Goal: Task Accomplishment & Management: Manage account settings

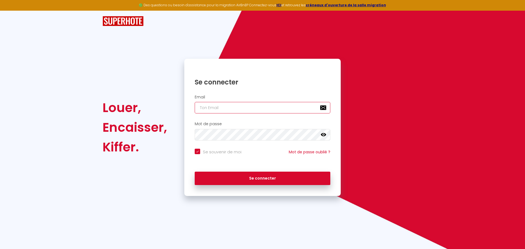
click at [212, 107] on input "email" at bounding box center [263, 107] width 136 height 11
type input "[EMAIL_ADDRESS][DOMAIN_NAME]"
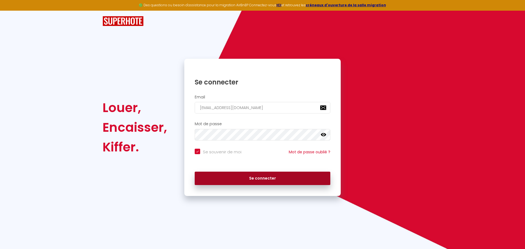
click at [267, 179] on button "Se connecter" at bounding box center [263, 179] width 136 height 14
checkbox input "true"
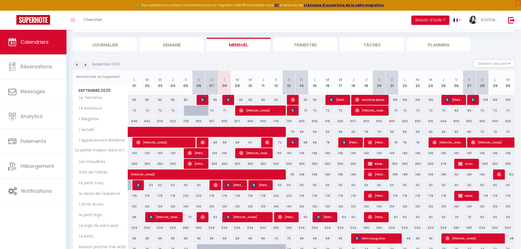
scroll to position [82, 0]
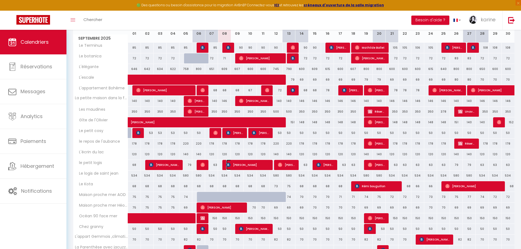
click at [250, 165] on span "[PERSON_NAME]" at bounding box center [247, 165] width 43 height 10
select select "OK"
select select "KO"
select select "0"
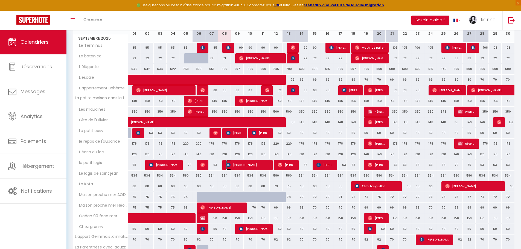
select select "1"
select select
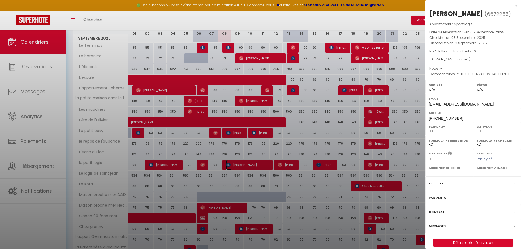
select select "35753"
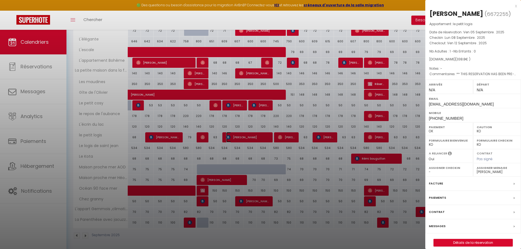
scroll to position [112, 0]
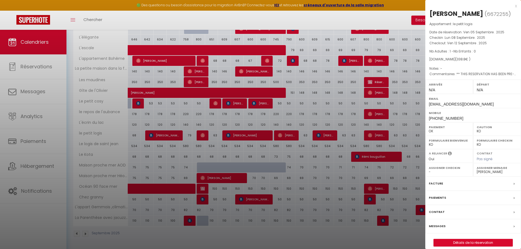
click at [472, 247] on div "[PERSON_NAME] ( 6672255 ) Appartement : le petit logis Date de réservation : Ve…" at bounding box center [473, 127] width 96 height 237
click at [472, 246] on link "Détails de la réservation" at bounding box center [473, 242] width 79 height 7
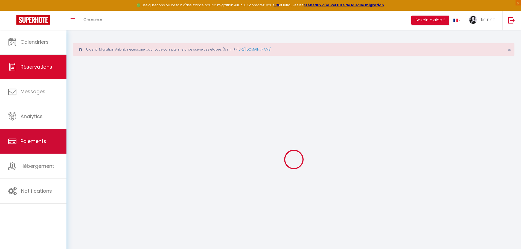
type input "[PERSON_NAME]"
type input "FERREIROA"
type input "[EMAIL_ADDRESS][DOMAIN_NAME]"
type input "[PHONE_NUMBER]"
type input "78360"
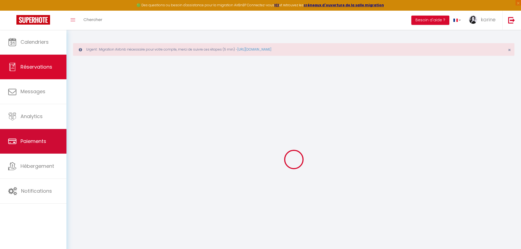
type input "[STREET_ADDRESS]"
type input "Montesson"
select select "FR"
type input "49.5"
type input "4.74"
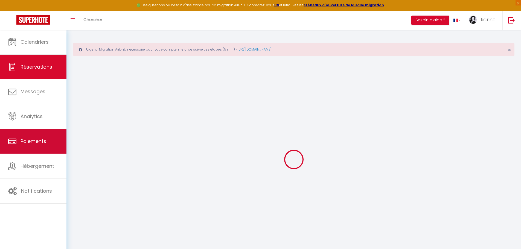
select select "58512"
select select "1"
select select
type input "1"
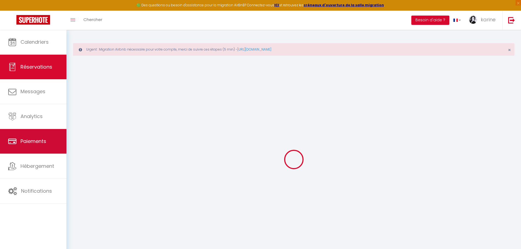
select select "12"
select select
type input "305"
checkbox input "false"
type input "0"
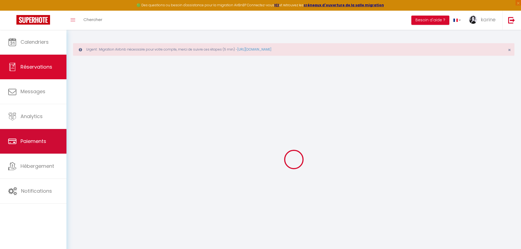
select select "2"
type input "25"
type input "0"
select select
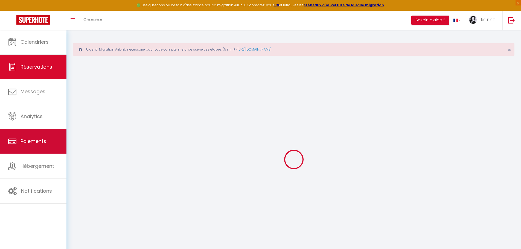
select select
select select "14"
checkbox input "false"
select select
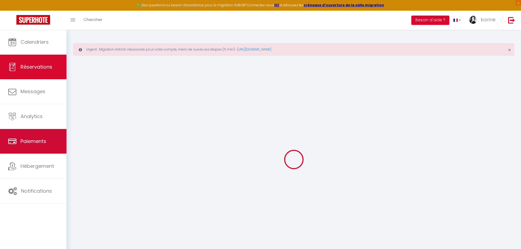
checkbox input "false"
select select
checkbox input "false"
type textarea "** THIS RESERVATION HAS BEEN PRE-PAID ** Bonjour, pourrez-vous me fournir une f…"
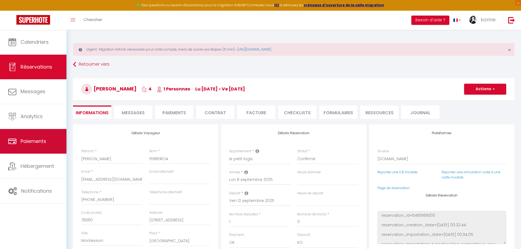
type input "25"
type input "8.8"
select select
checkbox input "false"
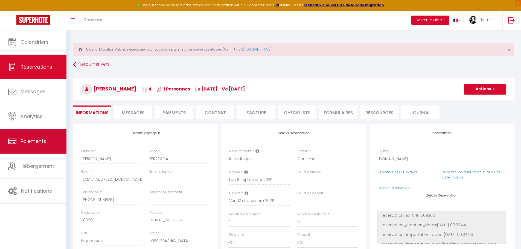
select select
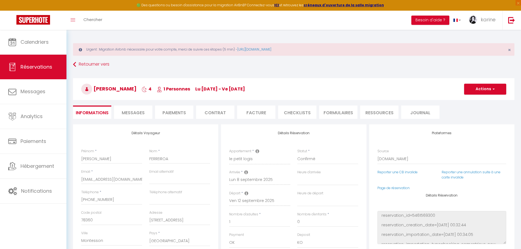
click at [261, 113] on li "Facture" at bounding box center [256, 112] width 38 height 13
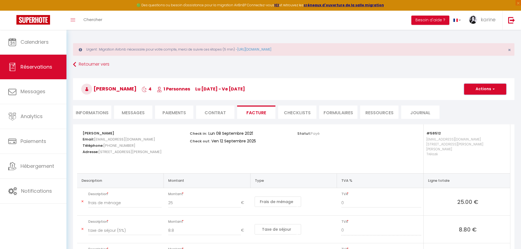
click at [477, 87] on button "Actions" at bounding box center [485, 89] width 42 height 11
click at [478, 116] on link "Envoyer la facture" at bounding box center [481, 115] width 46 height 7
type input "[EMAIL_ADDRESS][DOMAIN_NAME]"
select select "fr"
type input "Votre facture 6672255 - le petit logis"
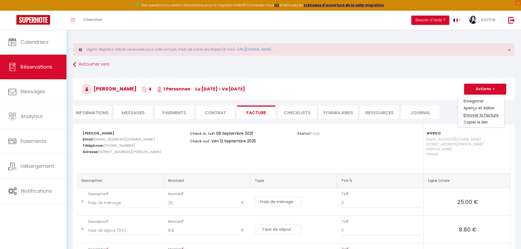
type textarea "Bonjour, Voici le lien pour télécharger votre facture : [URL][DOMAIN_NAME] Déta…"
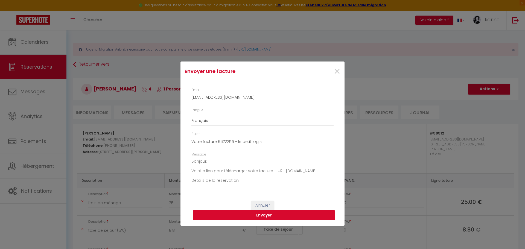
click at [264, 216] on button "Envoyer" at bounding box center [264, 215] width 142 height 10
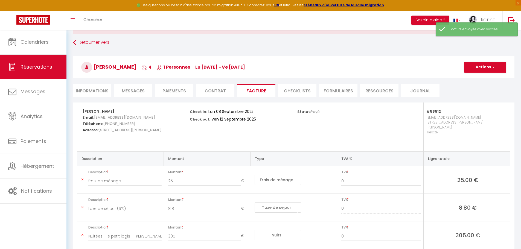
scroll to position [54, 0]
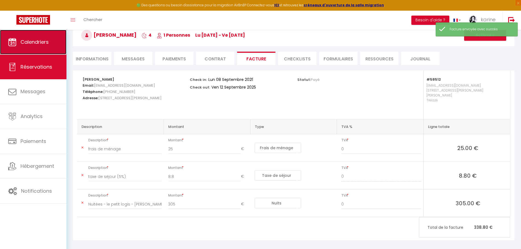
click at [41, 41] on span "Calendriers" at bounding box center [35, 42] width 28 height 7
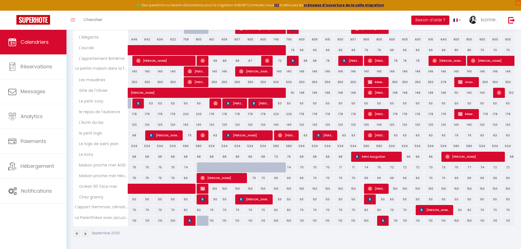
scroll to position [107, 0]
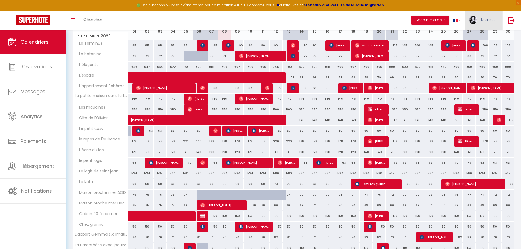
click at [490, 19] on span "karine" at bounding box center [488, 19] width 15 height 7
click at [478, 47] on link "Équipe" at bounding box center [480, 47] width 40 height 9
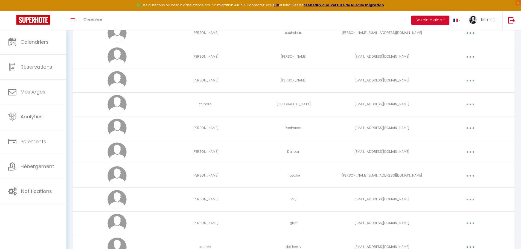
scroll to position [191, 0]
click at [470, 129] on icon "button" at bounding box center [470, 130] width 2 height 2
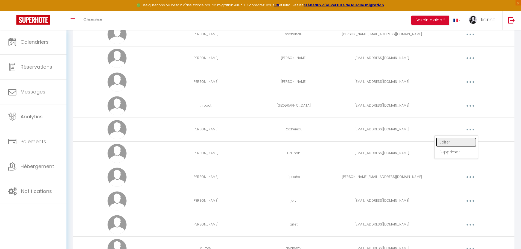
click at [446, 142] on link "Editer" at bounding box center [456, 141] width 40 height 9
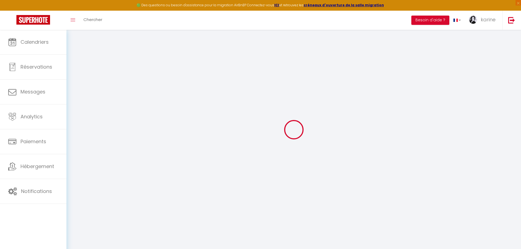
type input "[PERSON_NAME]"
type input "Rochereau"
type input "[EMAIL_ADDRESS][DOMAIN_NAME]"
type textarea "[URL][DOMAIN_NAME]"
checkbox input "false"
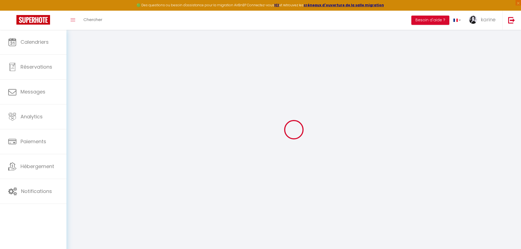
checkbox input "false"
checkbox input "true"
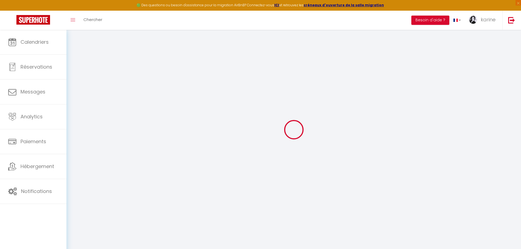
checkbox input "true"
checkbox input "false"
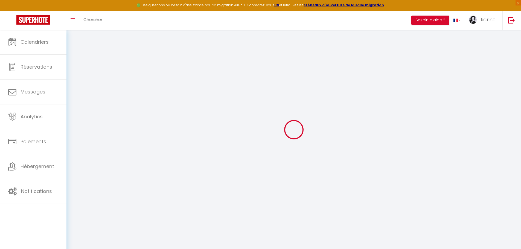
checkbox input "false"
checkbox input "true"
checkbox input "false"
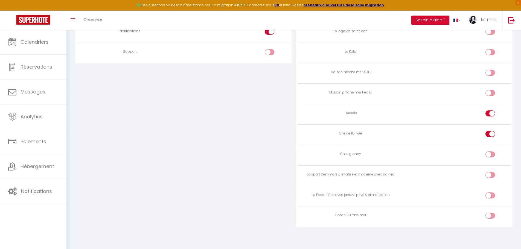
click at [490, 176] on div at bounding box center [490, 175] width 10 height 6
click at [490, 176] on input "checkbox" at bounding box center [495, 176] width 10 height 8
checkbox input "true"
click at [491, 195] on input "checkbox" at bounding box center [495, 196] width 10 height 8
checkbox input "true"
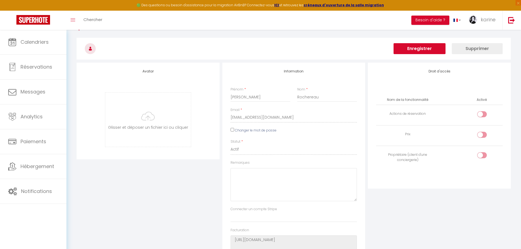
scroll to position [35, 0]
click at [412, 49] on button "Enregistrer" at bounding box center [419, 50] width 52 height 11
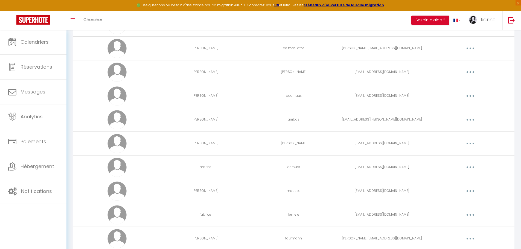
scroll to position [492, 0]
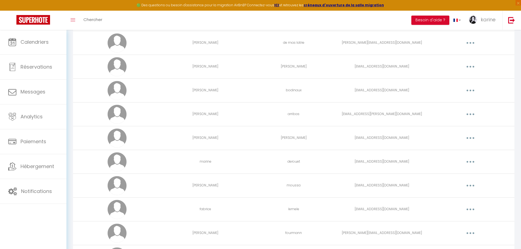
click at [470, 162] on icon "button" at bounding box center [470, 162] width 2 height 2
click at [446, 174] on link "Editer" at bounding box center [456, 174] width 40 height 9
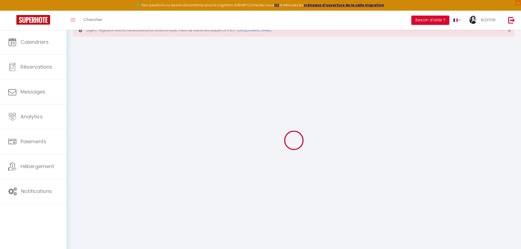
scroll to position [554, 0]
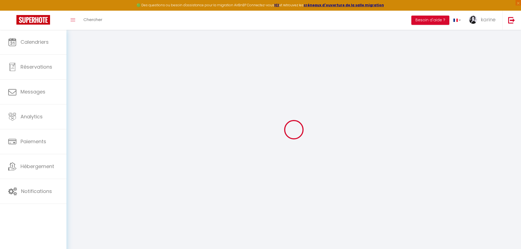
type input "marine"
type input "derouet"
type input "[EMAIL_ADDRESS][DOMAIN_NAME]"
type textarea "[URL][DOMAIN_NAME]"
checkbox input "false"
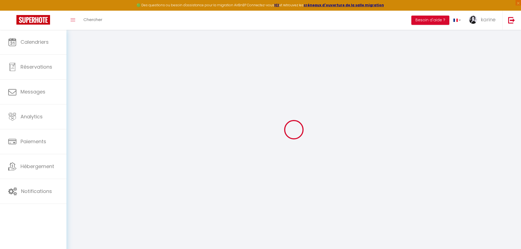
checkbox input "false"
checkbox input "true"
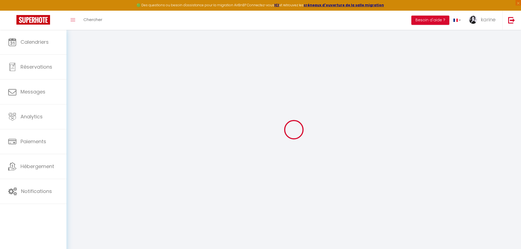
checkbox input "true"
checkbox input "false"
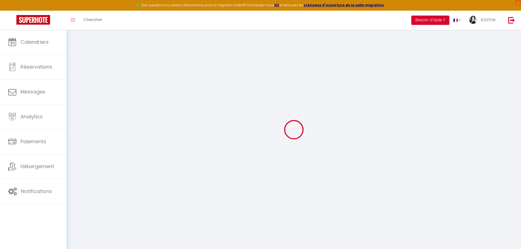
checkbox input "false"
checkbox input "true"
checkbox input "false"
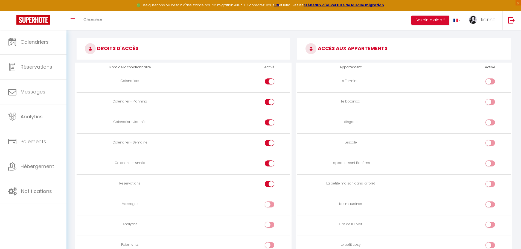
scroll to position [281, 0]
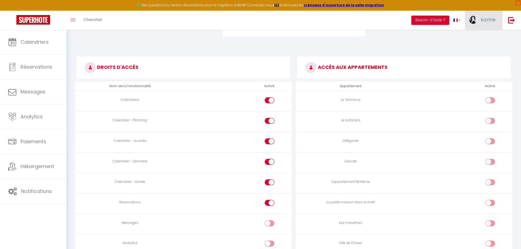
click at [491, 18] on span "karine" at bounding box center [488, 19] width 15 height 7
click at [476, 49] on link "Équipe" at bounding box center [480, 47] width 40 height 9
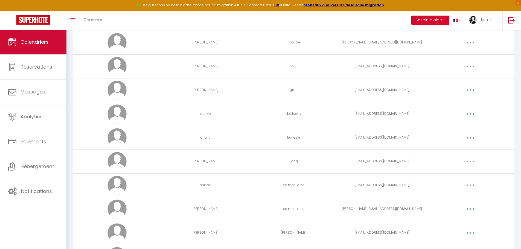
scroll to position [324, 0]
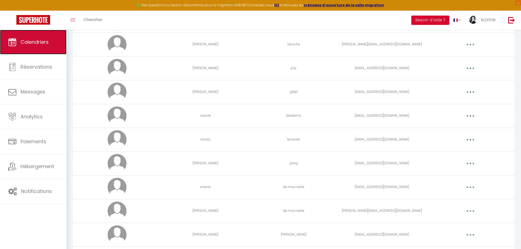
click at [43, 44] on span "Calendriers" at bounding box center [35, 42] width 28 height 7
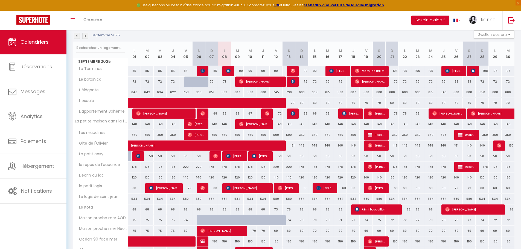
scroll to position [135, 0]
